Goal: Check status: Check status

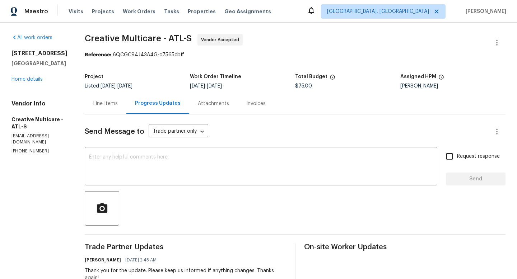
click at [118, 104] on div "Line Items" at bounding box center [105, 103] width 24 height 7
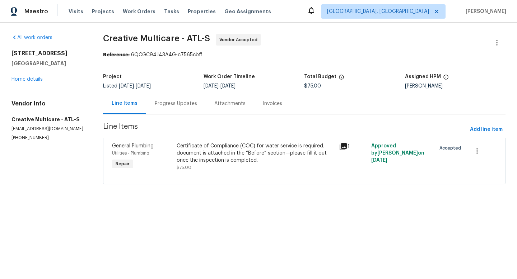
click at [178, 104] on div "Progress Updates" at bounding box center [176, 103] width 42 height 7
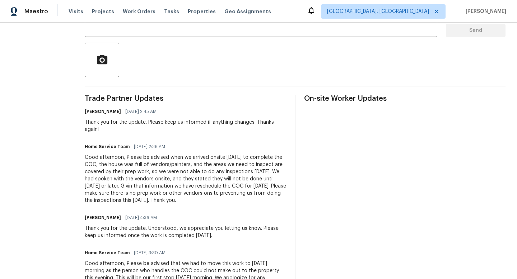
scroll to position [150, 0]
